Goal: Information Seeking & Learning: Find contact information

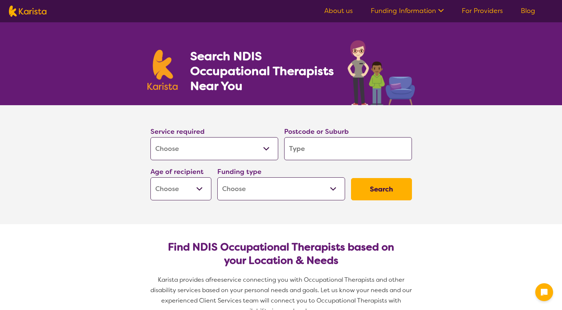
select select "[MEDICAL_DATA]"
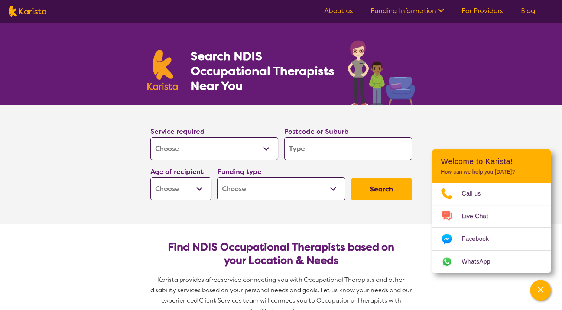
click at [323, 146] on input "search" at bounding box center [348, 148] width 128 height 23
type input "2"
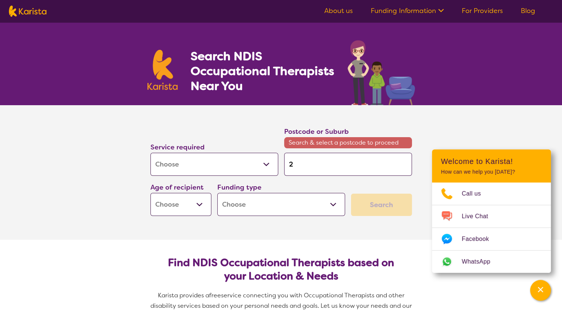
type input "27"
type input "279"
type input "2795"
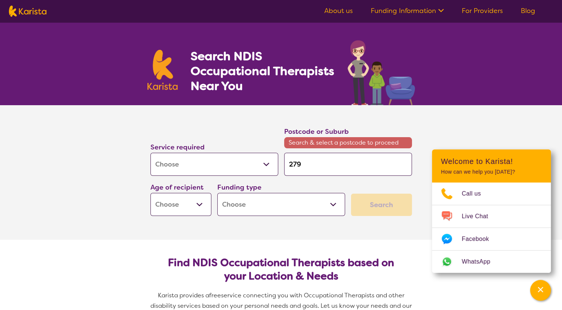
type input "2795"
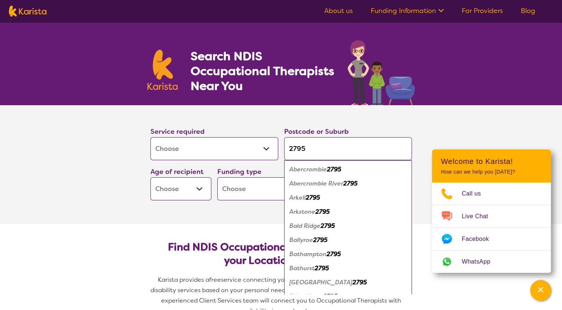
type input "2795"
click at [303, 265] on em "Bathurst" at bounding box center [302, 268] width 25 height 8
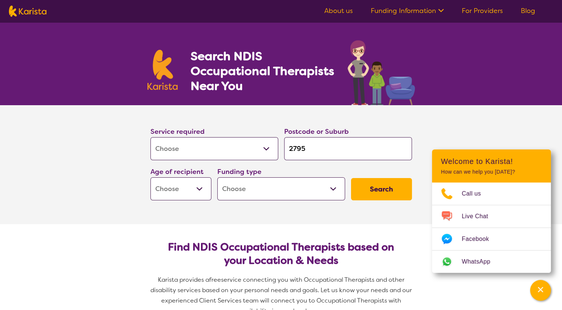
click at [381, 189] on button "Search" at bounding box center [381, 189] width 61 height 22
click at [330, 186] on select "Home Care Package (HCP) National Disability Insurance Scheme (NDIS) I don't know" at bounding box center [281, 188] width 128 height 23
select select "NDIS"
click at [217, 177] on select "Home Care Package (HCP) National Disability Insurance Scheme (NDIS) I don't know" at bounding box center [281, 188] width 128 height 23
select select "NDIS"
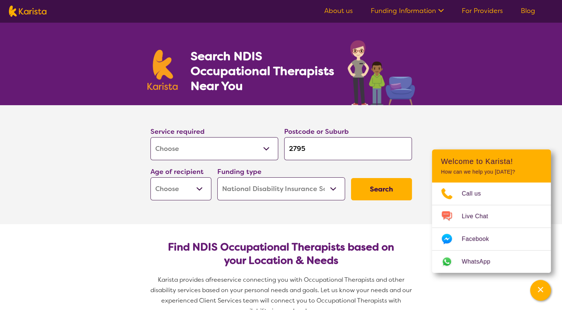
click at [385, 190] on button "Search" at bounding box center [381, 189] width 61 height 22
click at [204, 188] on select "Early Childhood - 0 to 9 Child - 10 to 11 Adolescent - 12 to 17 Adult - 18 to 6…" at bounding box center [181, 188] width 61 height 23
select select "AD"
click at [151, 177] on select "Early Childhood - 0 to 9 Child - 10 to 11 Adolescent - 12 to 17 Adult - 18 to 6…" at bounding box center [181, 188] width 61 height 23
select select "AD"
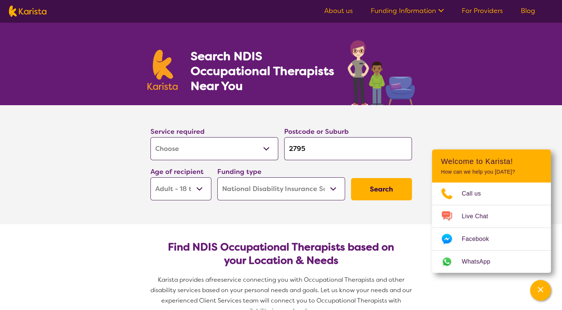
click at [381, 185] on button "Search" at bounding box center [381, 189] width 61 height 22
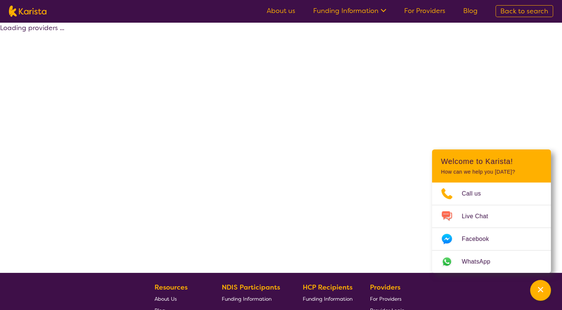
select select "by_score"
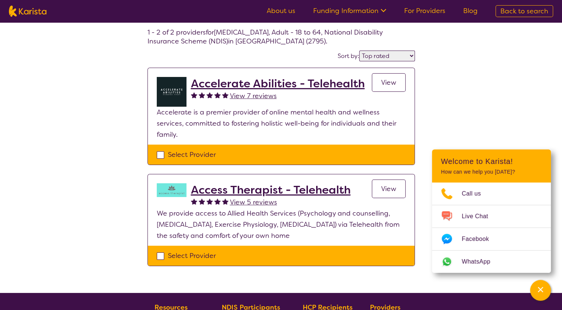
scroll to position [37, 0]
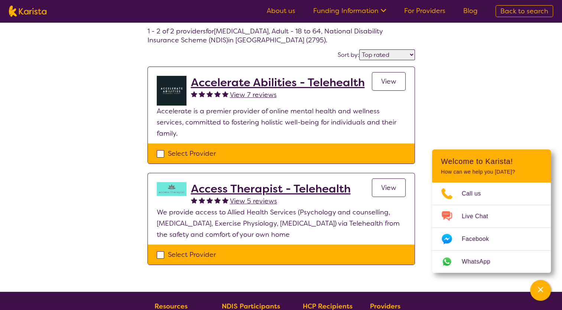
click at [259, 84] on h2 "Accelerate Abilities - Telehealth" at bounding box center [278, 82] width 174 height 13
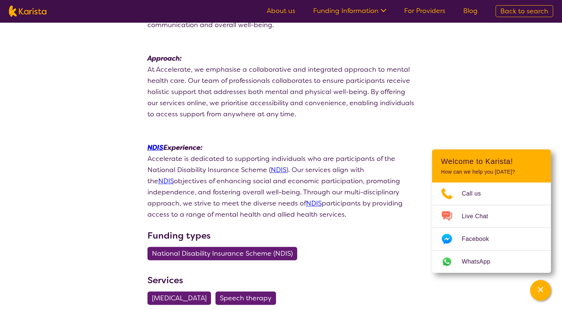
scroll to position [149, 0]
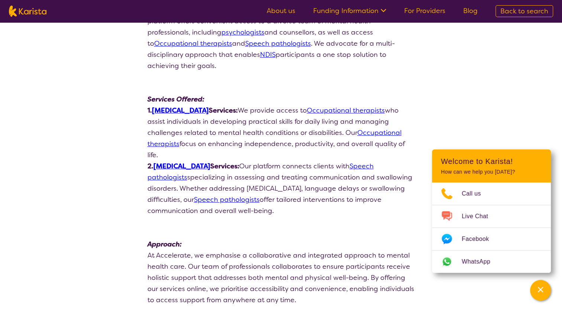
click at [168, 106] on link "[MEDICAL_DATA]" at bounding box center [180, 110] width 57 height 9
select select "by_score"
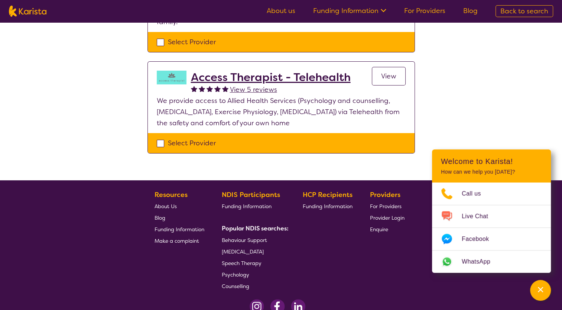
scroll to position [37, 0]
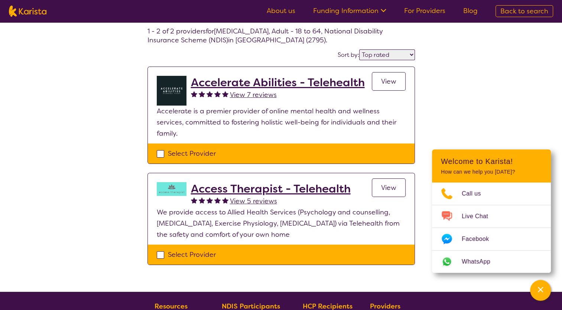
click at [389, 80] on span "View" at bounding box center [388, 81] width 15 height 9
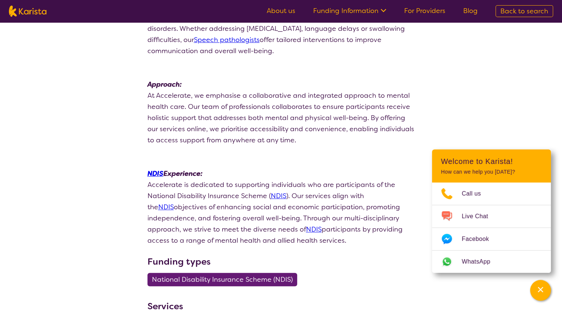
scroll to position [446, 0]
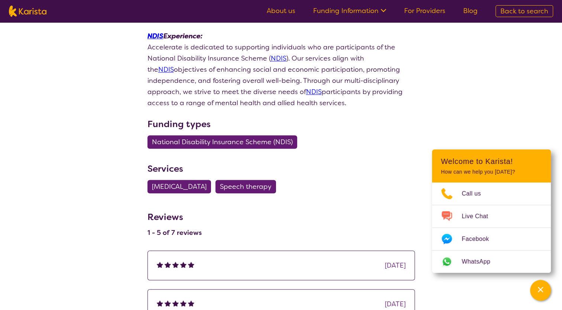
click at [189, 180] on span "[MEDICAL_DATA]" at bounding box center [179, 186] width 55 height 13
select select "[MEDICAL_DATA]"
select select "AD"
select select "NDIS"
select select "[MEDICAL_DATA]"
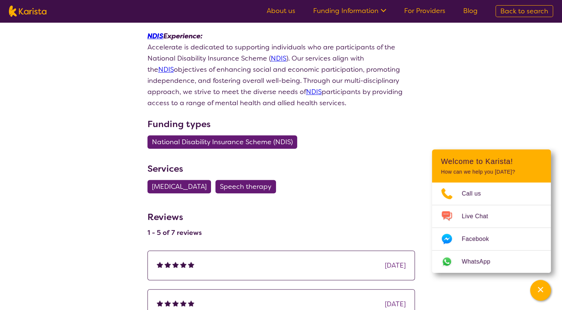
select select "AD"
select select "NDIS"
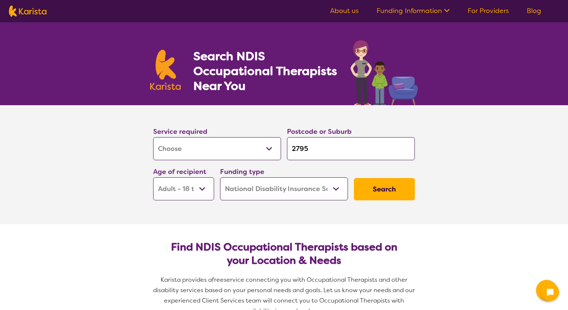
select select "[MEDICAL_DATA]"
select select "AD"
select select "NDIS"
select select "[MEDICAL_DATA]"
select select "AD"
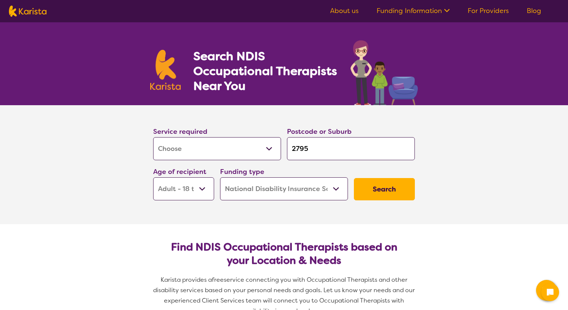
select select "NDIS"
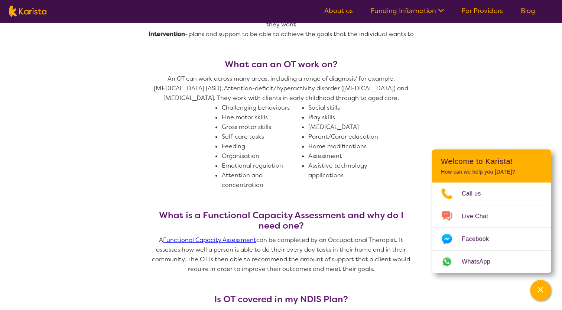
scroll to position [558, 0]
